Goal: Register for event/course

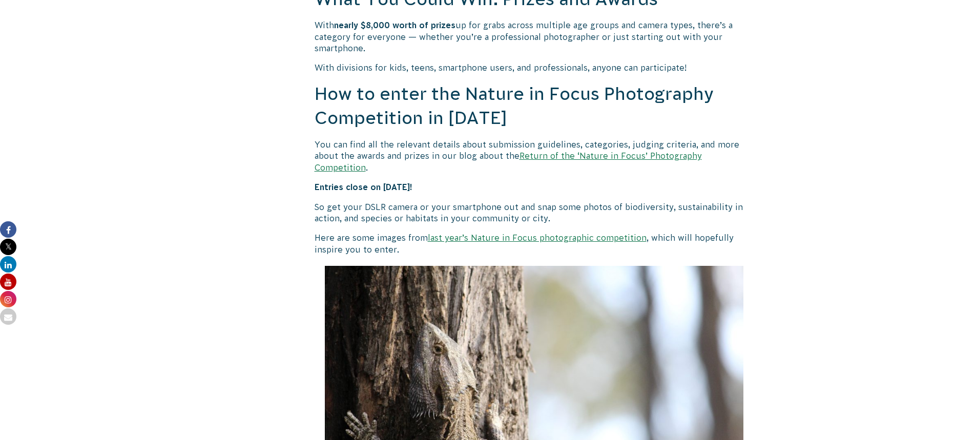
scroll to position [871, 0]
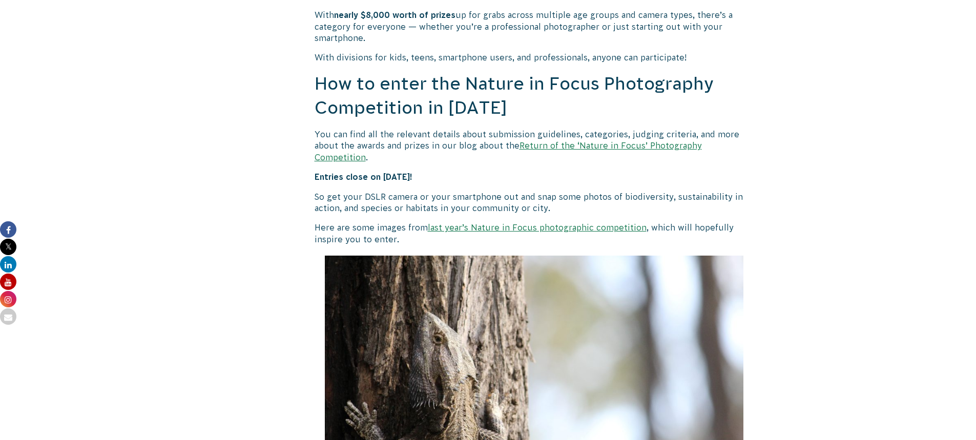
click at [702, 145] on link "Return of the ‘Nature in Focus’ Photography Competition" at bounding box center [507, 151] width 387 height 20
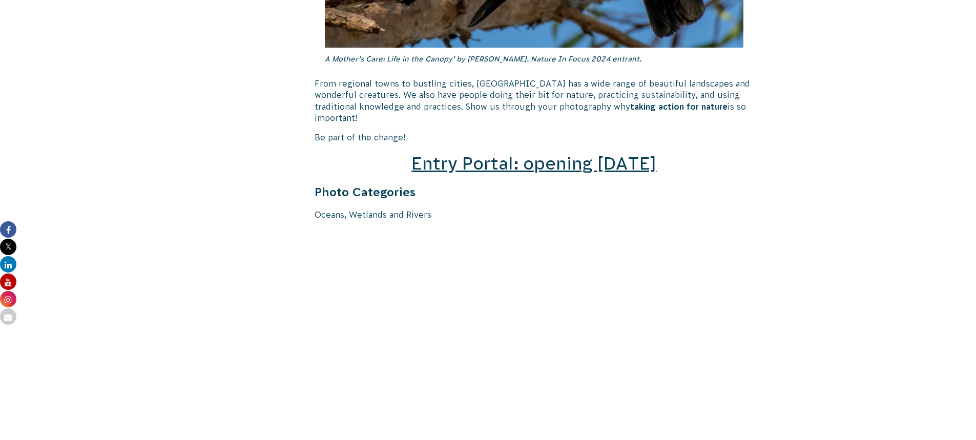
scroll to position [1434, 0]
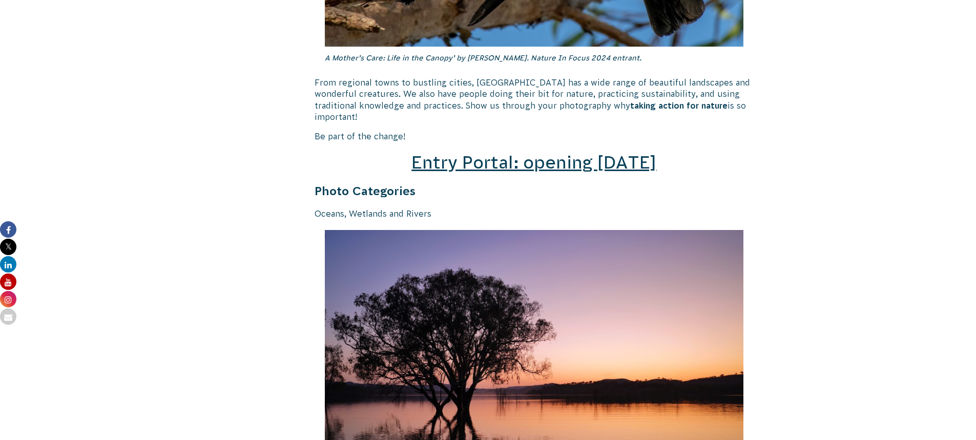
click at [604, 153] on span "Entry Portal: opening [DATE]" at bounding box center [533, 162] width 245 height 19
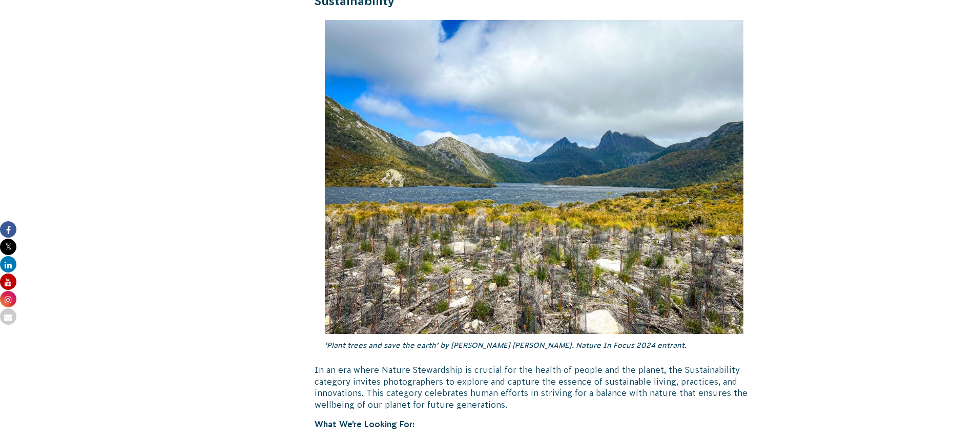
scroll to position [2407, 0]
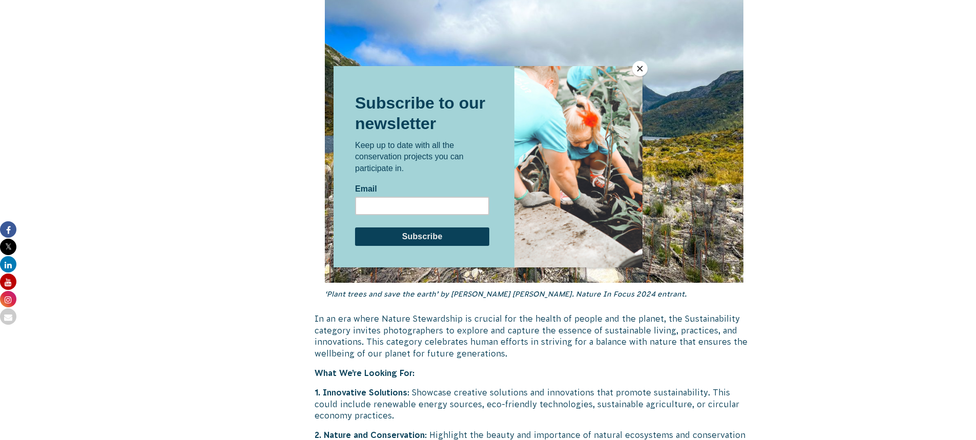
click at [634, 66] on button "Close" at bounding box center [639, 68] width 15 height 15
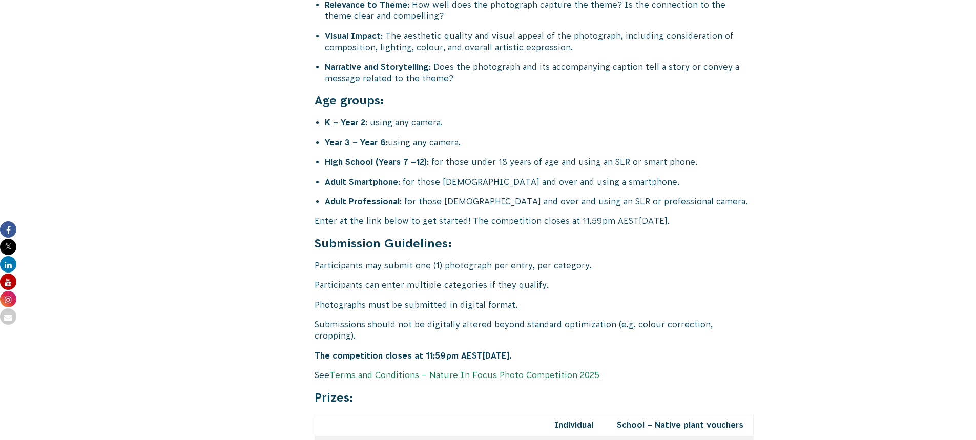
scroll to position [4097, 0]
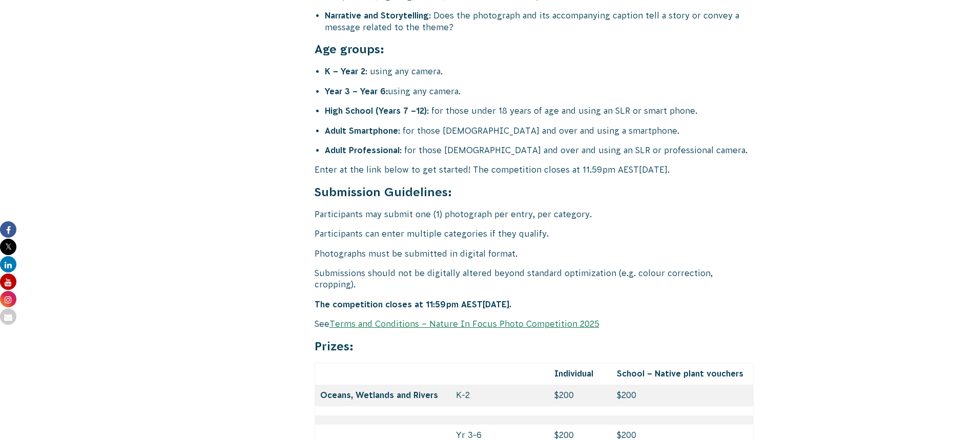
click at [537, 319] on link "Terms and Conditions – Nature In Focus Photo Competition 2025" at bounding box center [464, 323] width 270 height 9
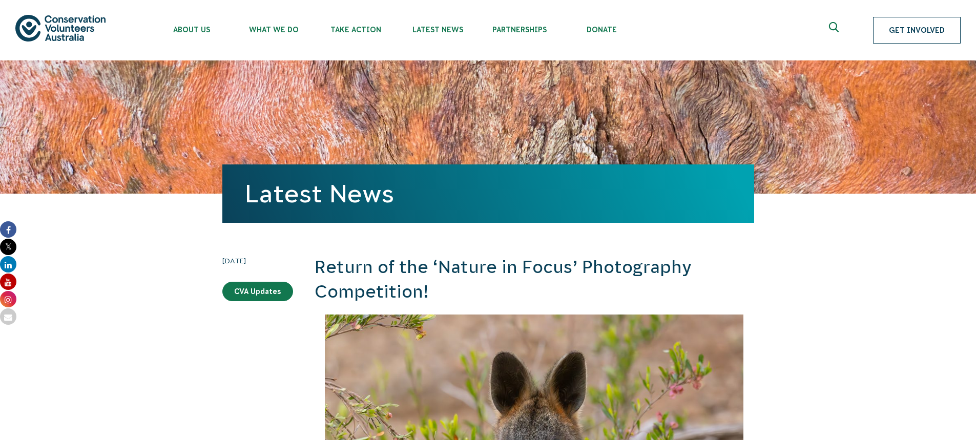
click at [900, 29] on link "Get Involved" at bounding box center [917, 30] width 88 height 27
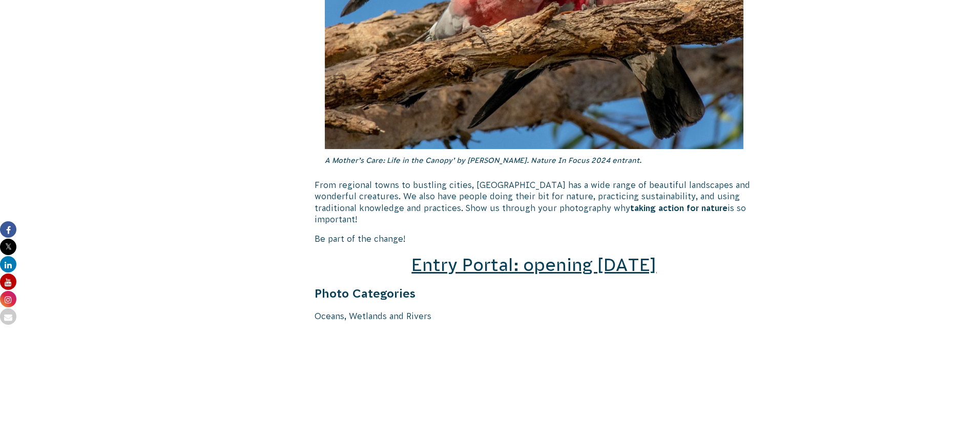
scroll to position [1536, 0]
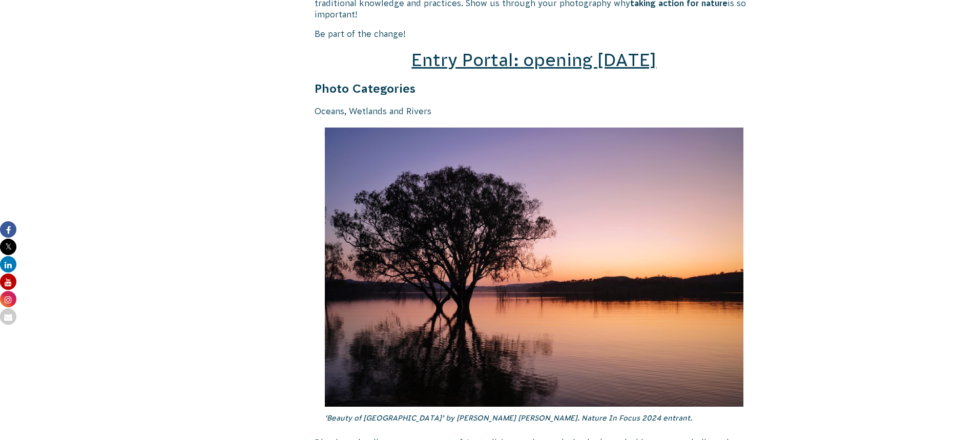
click at [495, 50] on span "Entry Portal: opening [DATE]" at bounding box center [533, 59] width 245 height 19
